Goal: Information Seeking & Learning: Learn about a topic

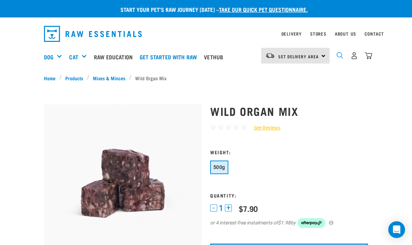
click at [341, 58] on img "dropdown navigation" at bounding box center [339, 55] width 7 height 7
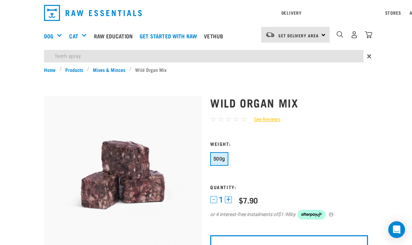
type input "Teeth spray"
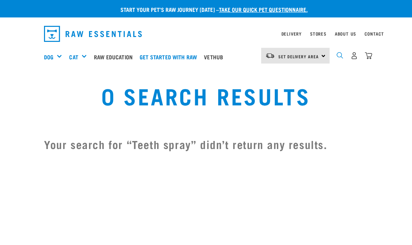
click at [339, 58] on img "dropdown navigation" at bounding box center [339, 55] width 7 height 7
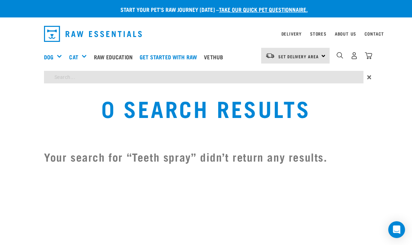
click at [80, 79] on div "Start your pet’s raw journey today – take our quick pet questionnaire. Delivery…" at bounding box center [206, 86] width 412 height 173
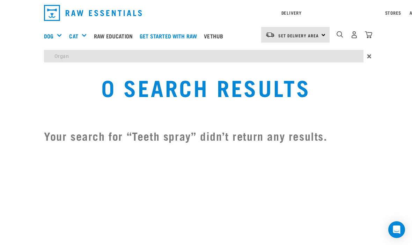
type input "Organ"
click at [89, 59] on input "Organ" at bounding box center [203, 56] width 319 height 13
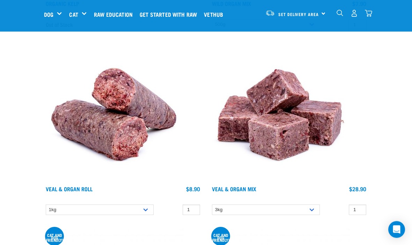
scroll to position [250, 0]
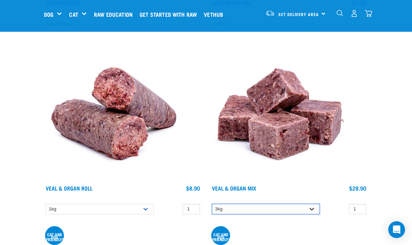
click at [314, 213] on select "3kg" at bounding box center [266, 209] width 108 height 11
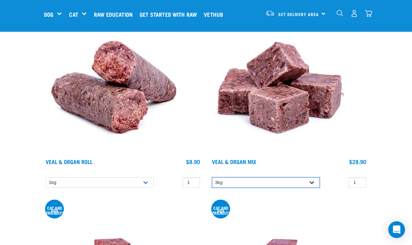
scroll to position [276, 0]
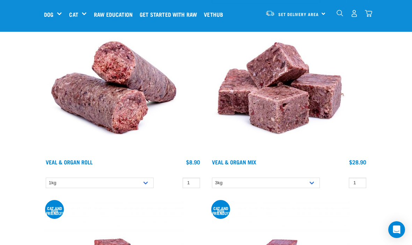
click at [124, 118] on img at bounding box center [114, 86] width 140 height 140
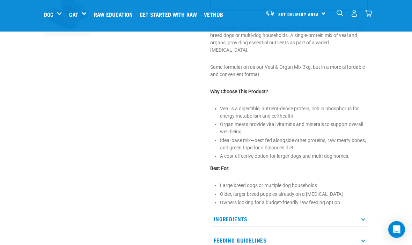
scroll to position [227, 0]
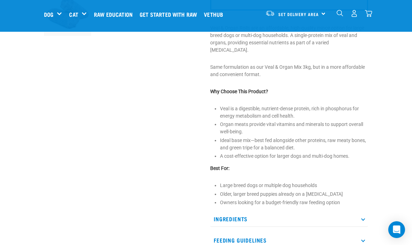
click at [362, 215] on p "Ingredients" at bounding box center [289, 219] width 158 height 16
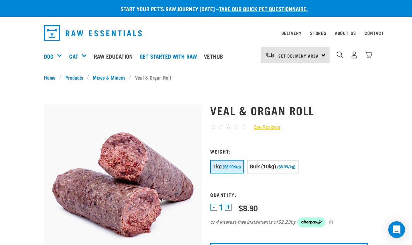
scroll to position [0, 0]
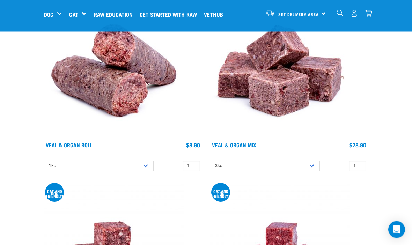
scroll to position [293, 0]
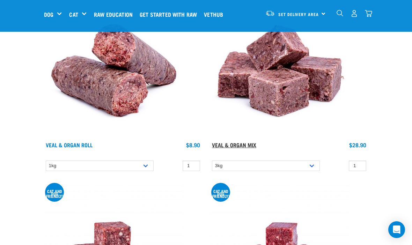
click at [241, 146] on link "Veal & Organ Mix" at bounding box center [234, 144] width 44 height 3
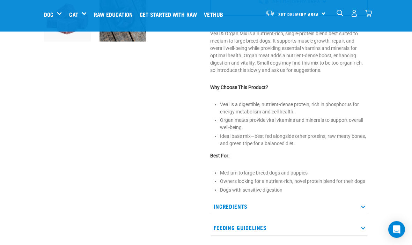
scroll to position [221, 0]
click at [365, 208] on p "Ingredients" at bounding box center [289, 207] width 158 height 16
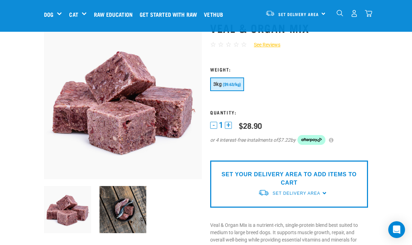
scroll to position [29, 0]
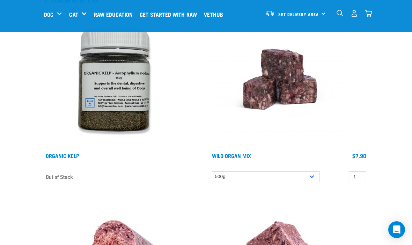
scroll to position [96, 0]
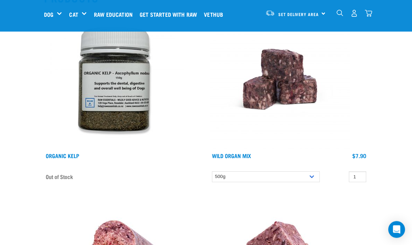
click at [297, 98] on img at bounding box center [280, 80] width 140 height 140
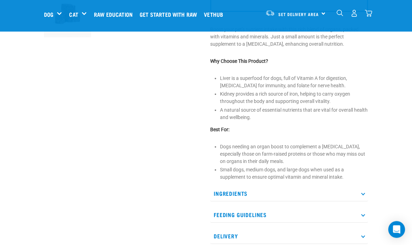
scroll to position [241, 0]
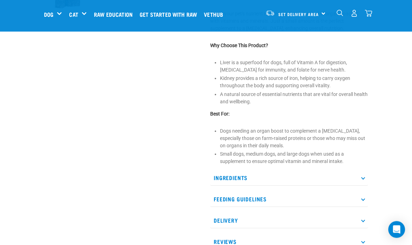
click at [365, 181] on p "Ingredients" at bounding box center [289, 178] width 158 height 16
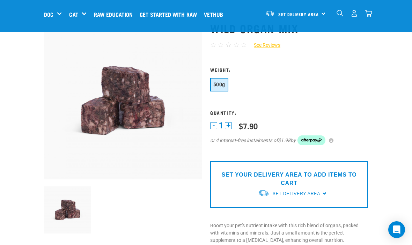
scroll to position [0, 0]
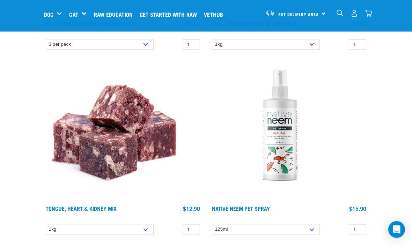
scroll to position [785, 0]
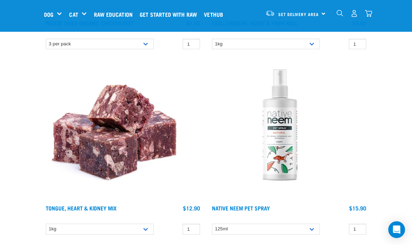
click at [116, 156] on img at bounding box center [114, 132] width 140 height 140
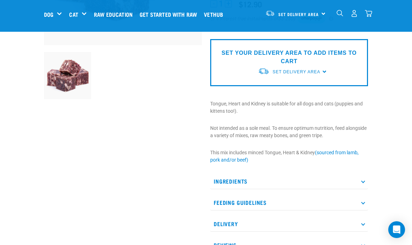
scroll to position [165, 0]
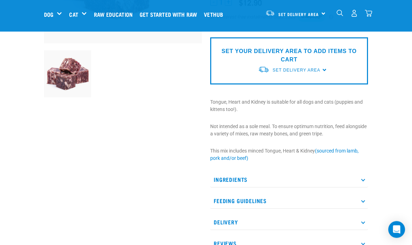
click at [364, 181] on p "Ingredients" at bounding box center [289, 180] width 158 height 16
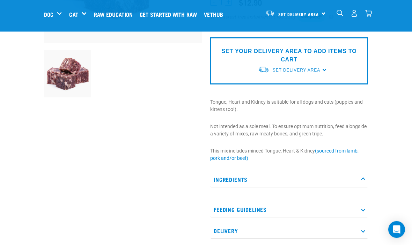
scroll to position [165, 0]
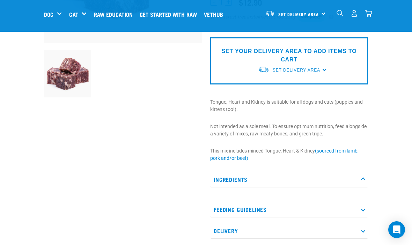
click at [364, 181] on p "Ingredients" at bounding box center [289, 180] width 158 height 16
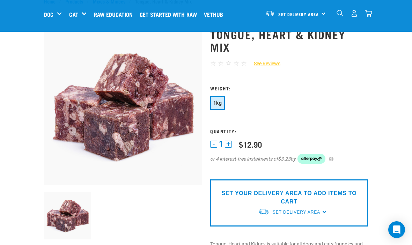
scroll to position [23, 0]
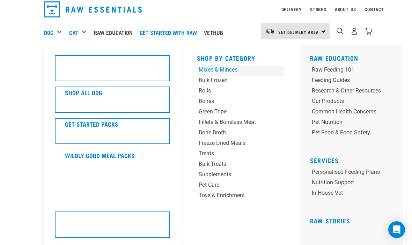
click at [222, 70] on div "Mixes & Minces" at bounding box center [233, 70] width 69 height 8
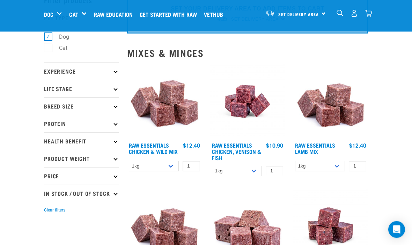
scroll to position [40, 0]
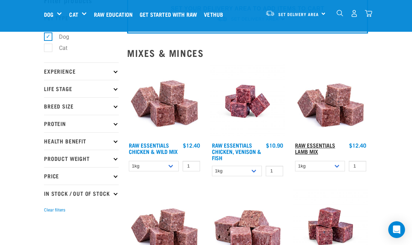
click at [313, 149] on link "Raw Essentials Lamb Mix" at bounding box center [315, 147] width 40 height 9
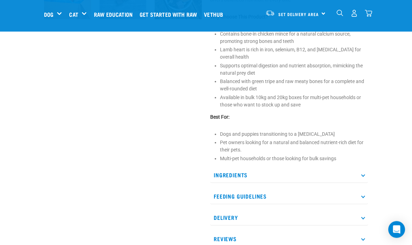
scroll to position [300, 0]
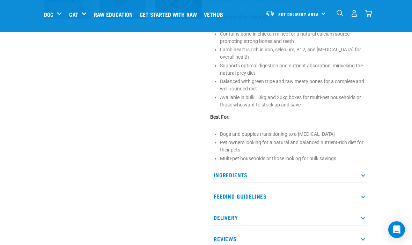
click at [362, 177] on p "Ingredients" at bounding box center [289, 175] width 158 height 16
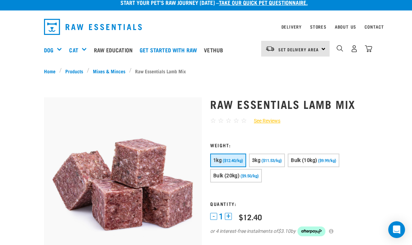
scroll to position [0, 0]
